Goal: Task Accomplishment & Management: Use online tool/utility

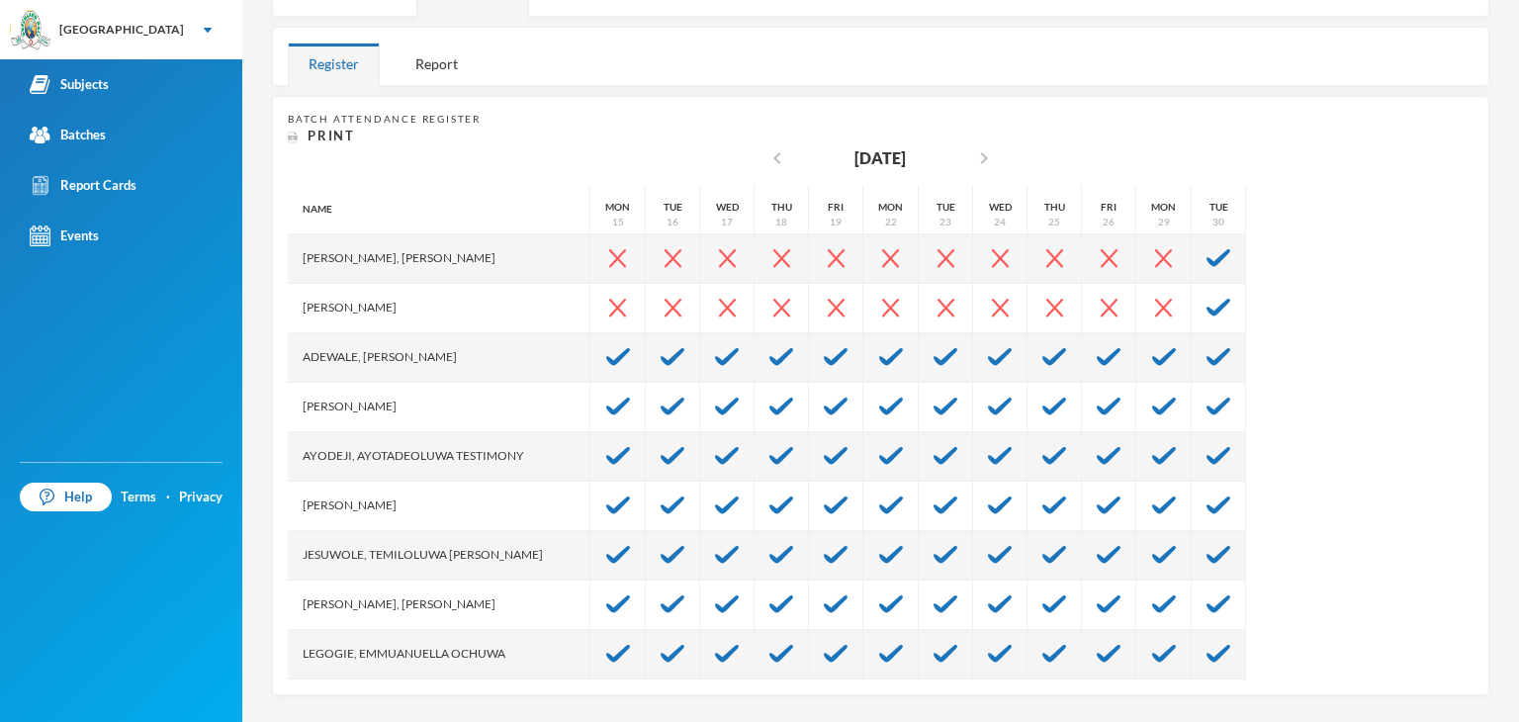
scroll to position [297, 0]
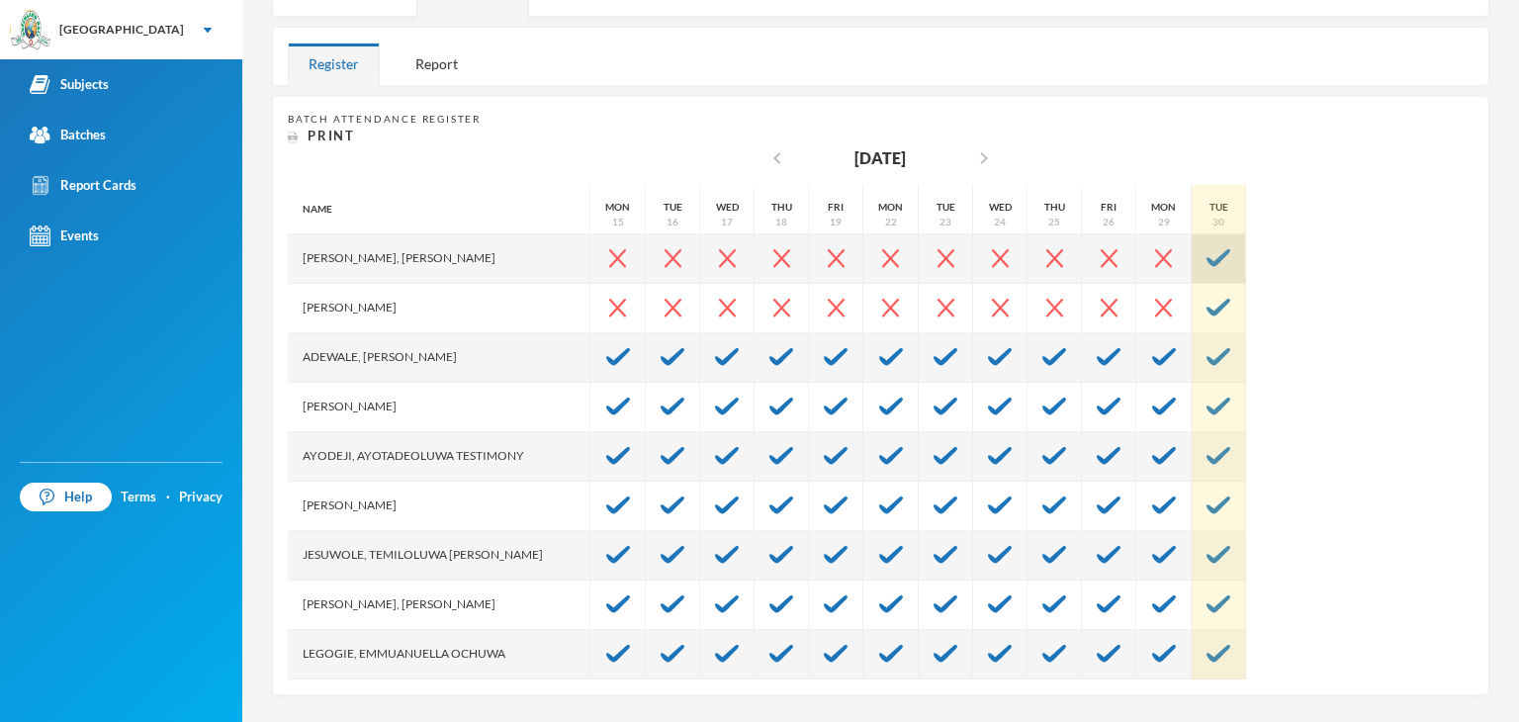
click at [1207, 264] on img at bounding box center [1219, 258] width 24 height 18
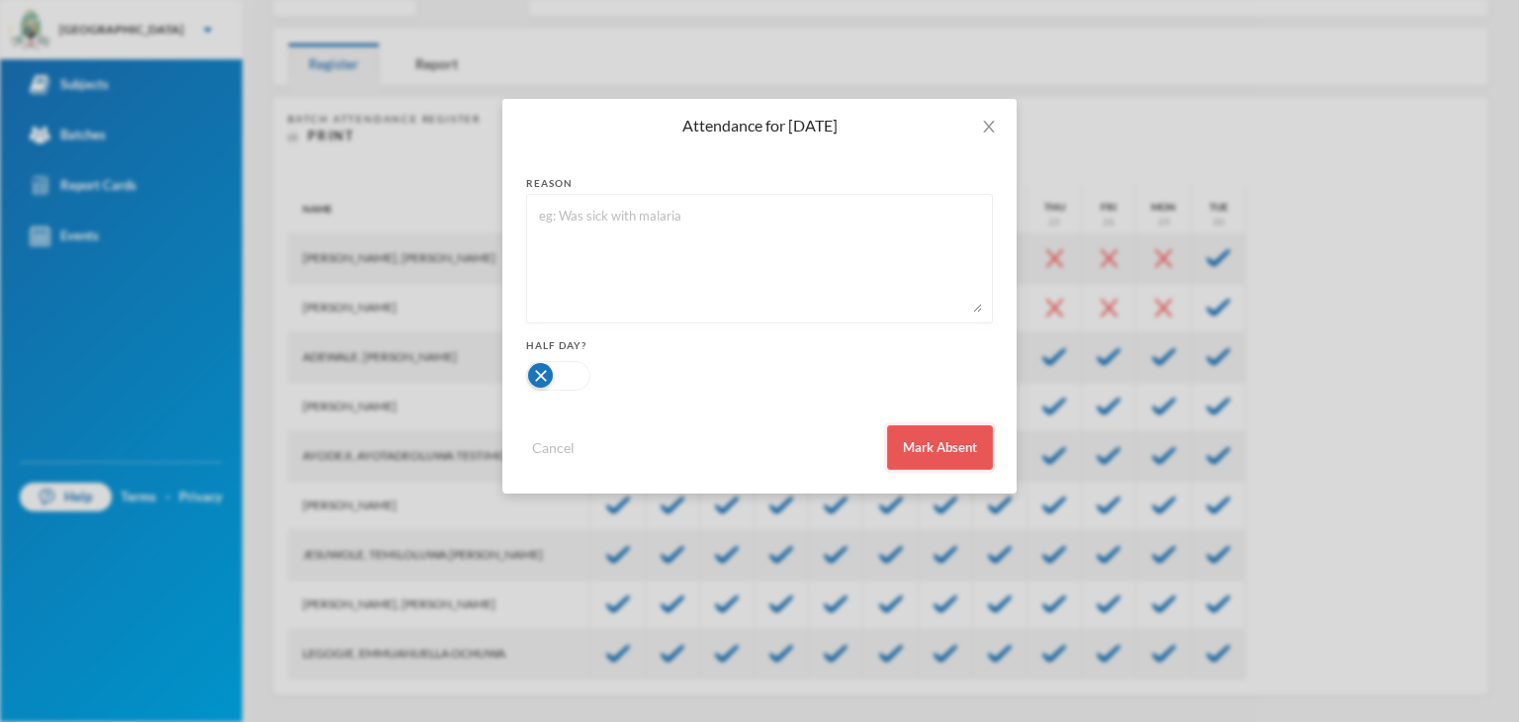
click at [953, 441] on button "Mark Absent" at bounding box center [940, 447] width 106 height 45
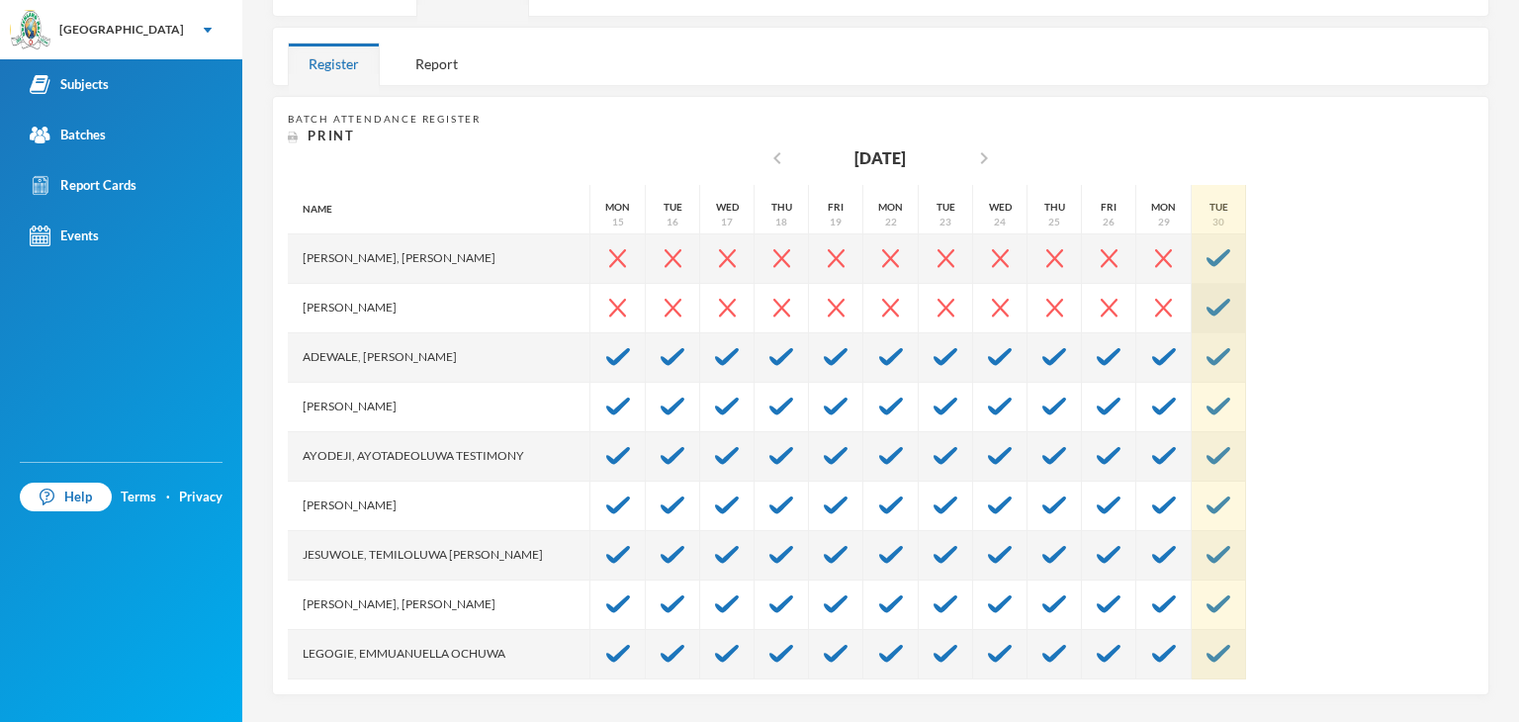
click at [1207, 303] on img at bounding box center [1219, 308] width 24 height 18
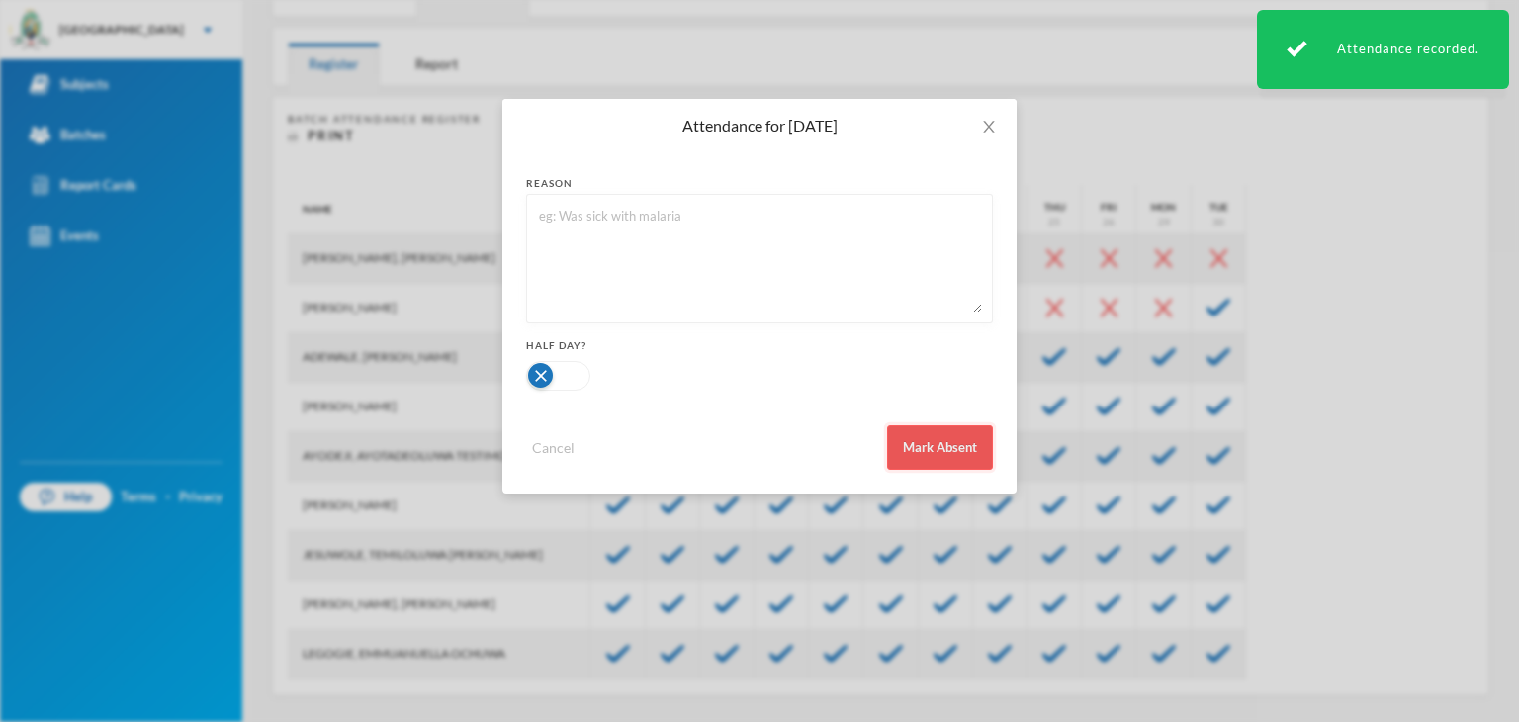
click at [939, 446] on button "Mark Absent" at bounding box center [940, 447] width 106 height 45
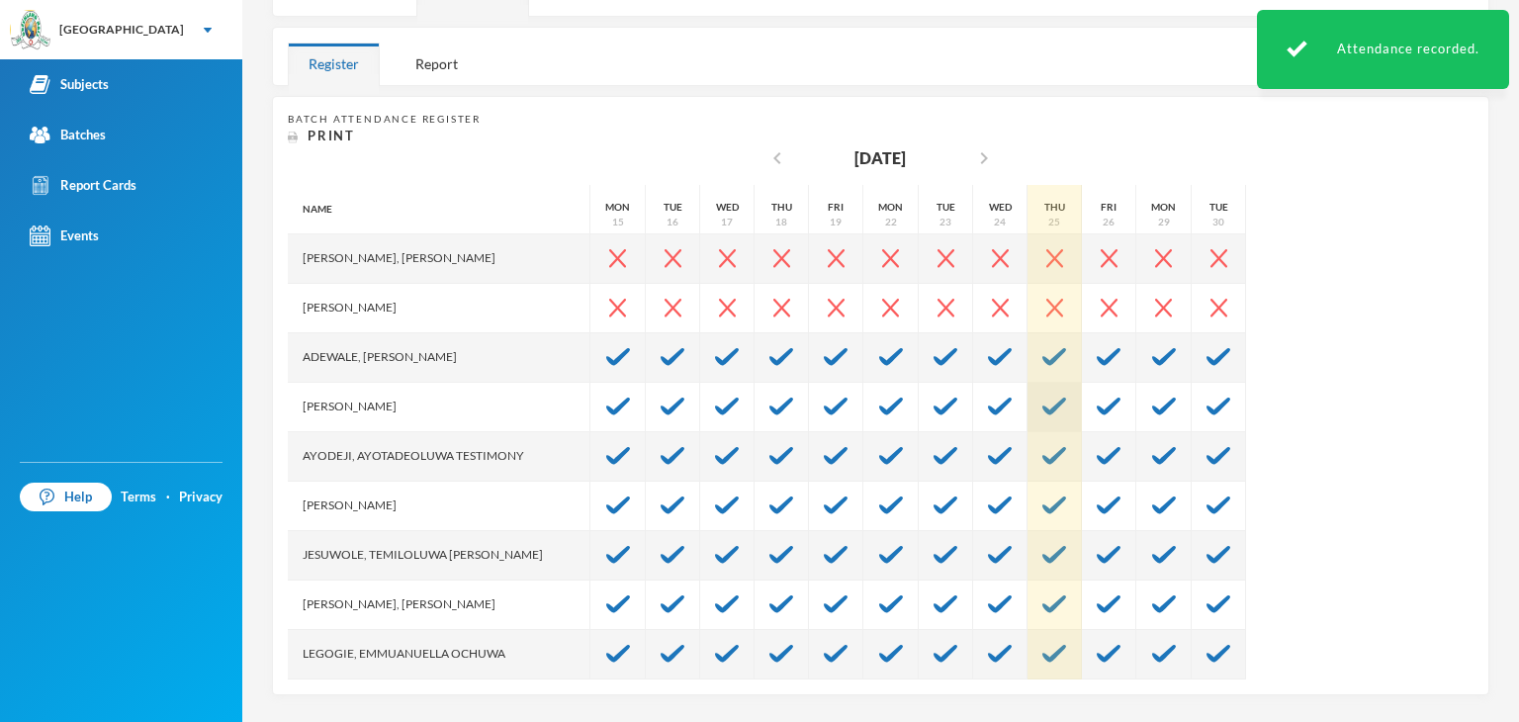
scroll to position [0, 0]
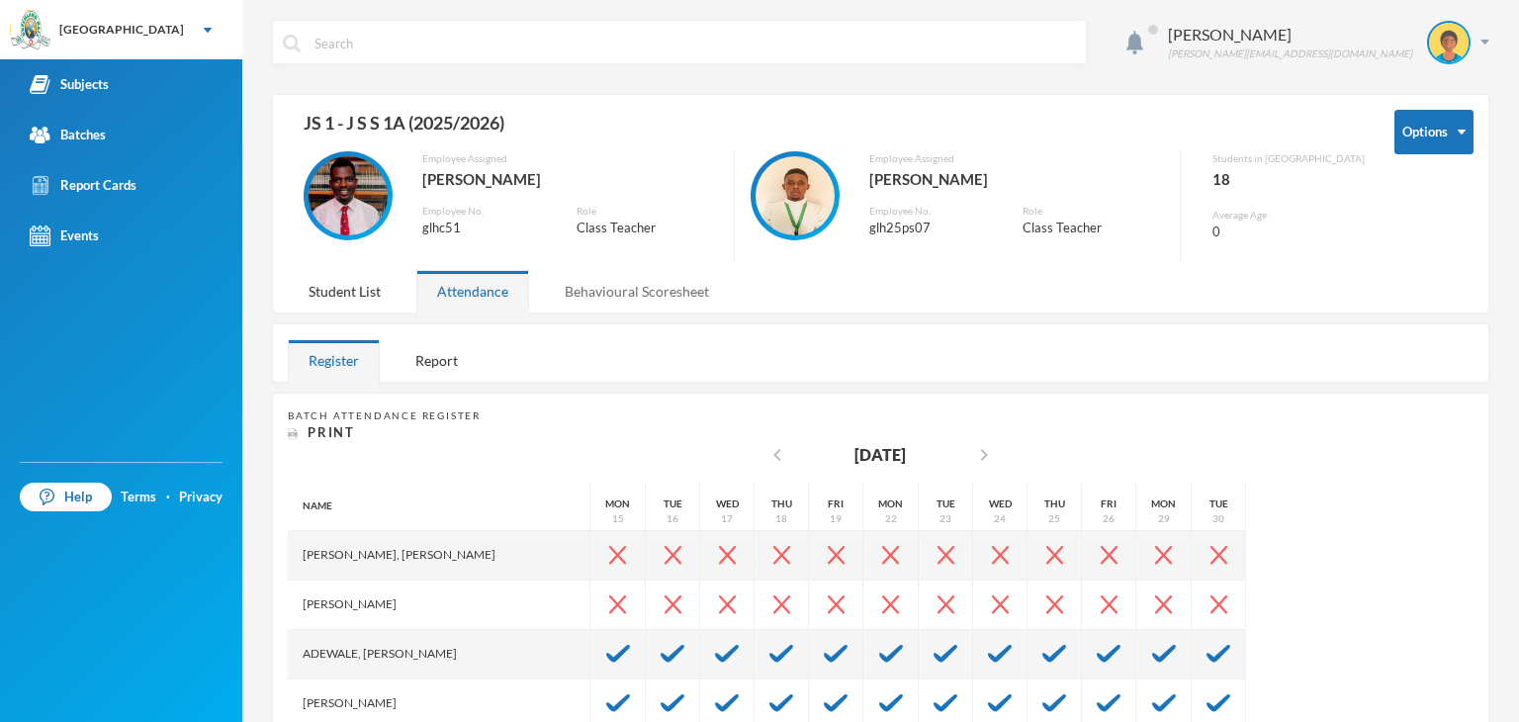
click at [647, 286] on div "Behavioural Scoresheet" at bounding box center [637, 291] width 186 height 43
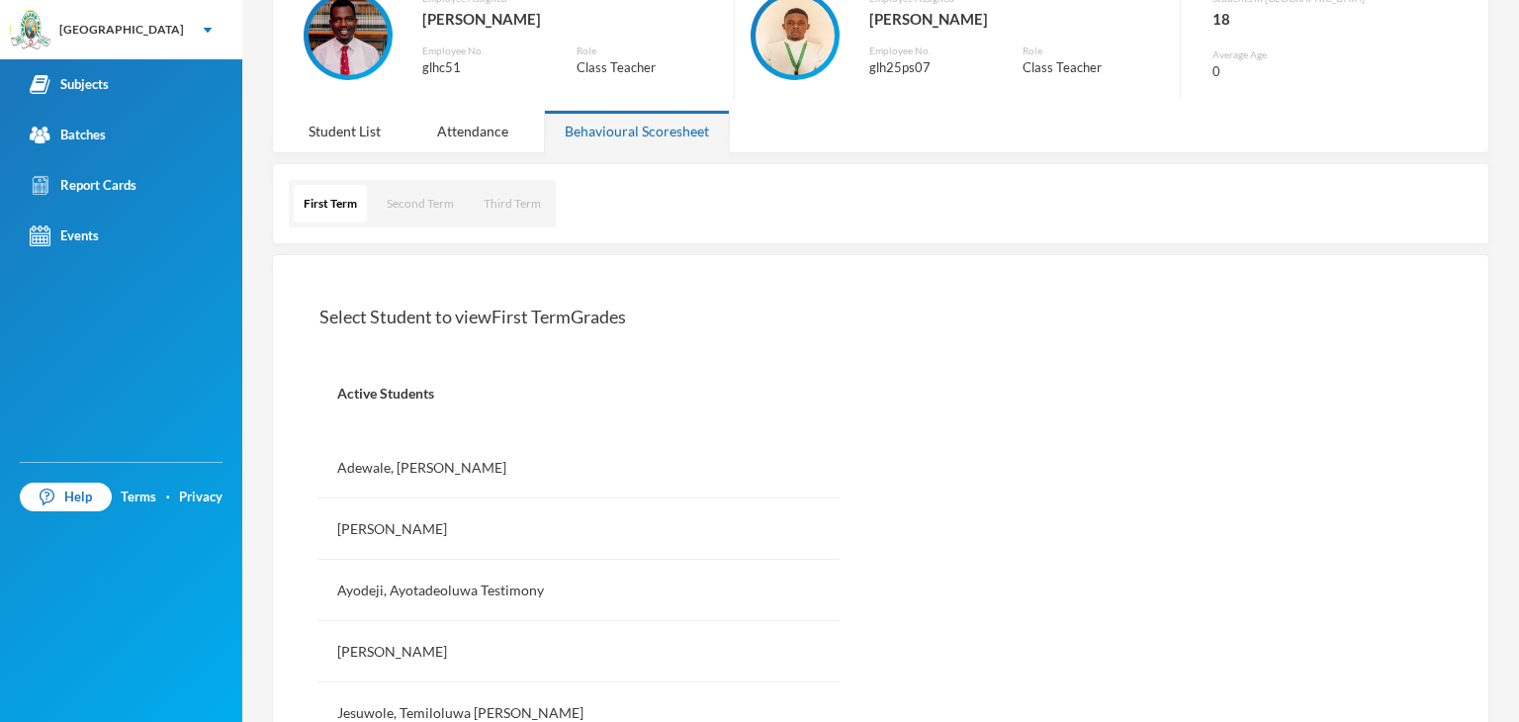
scroll to position [158, 0]
click at [352, 141] on div "Student List" at bounding box center [345, 133] width 114 height 43
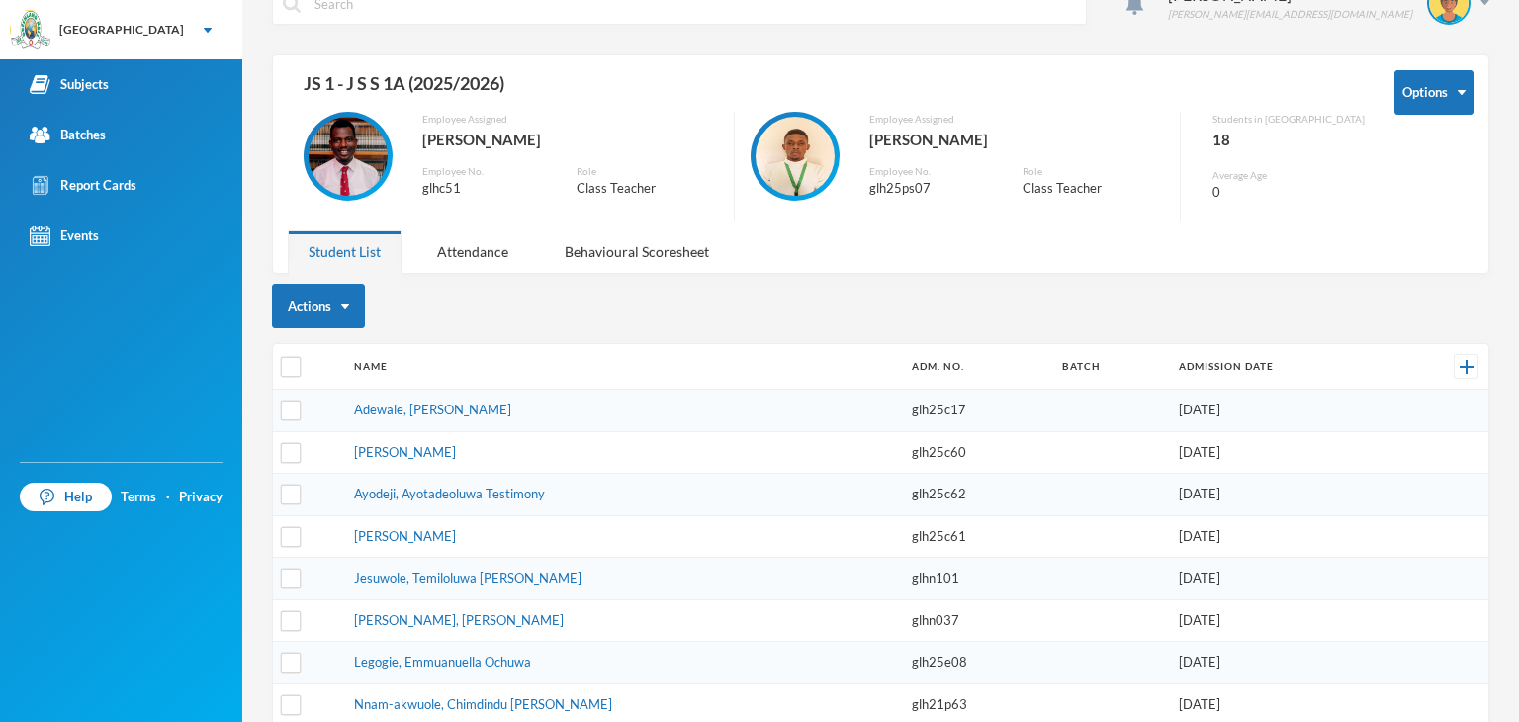
scroll to position [0, 0]
